Goal: Transaction & Acquisition: Purchase product/service

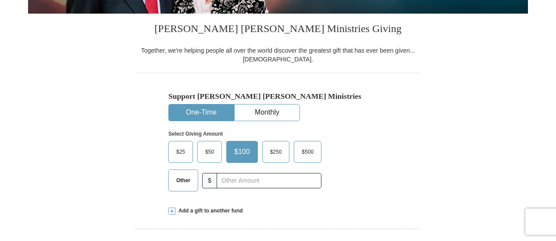
scroll to position [175, 0]
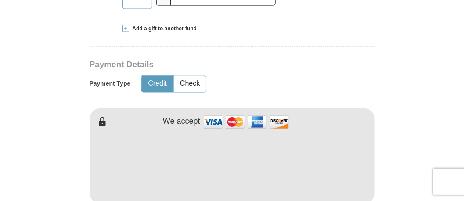
scroll to position [463, 0]
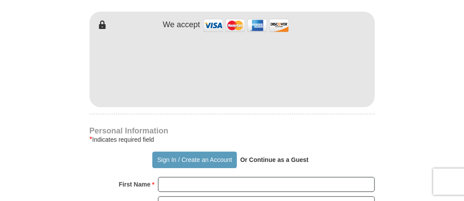
click at [185, 25] on h4 "We accept" at bounding box center [181, 25] width 37 height 10
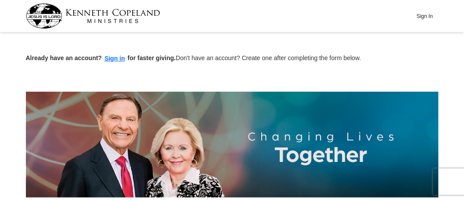
scroll to position [0, 0]
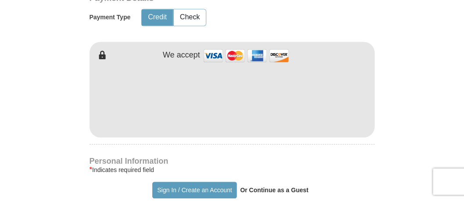
scroll to position [439, 0]
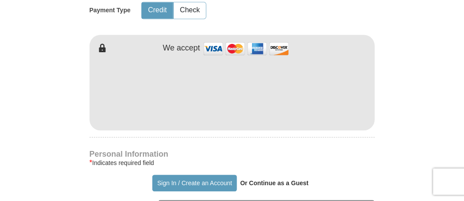
click at [189, 145] on div "[PERSON_NAME] [PERSON_NAME] Ministries Giving Together, we're helping people al…" at bounding box center [231, 203] width 285 height 891
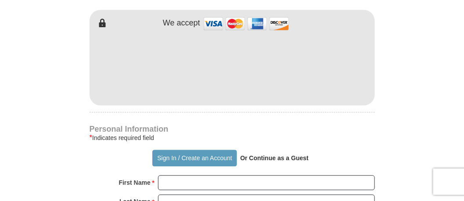
scroll to position [476, 0]
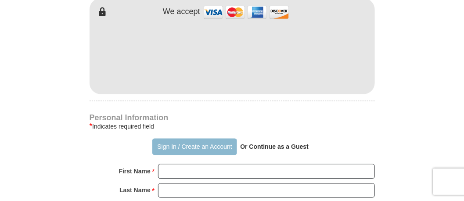
click at [198, 146] on button "Sign In / Create an Account" at bounding box center [194, 146] width 85 height 17
